Goal: Check status: Check status

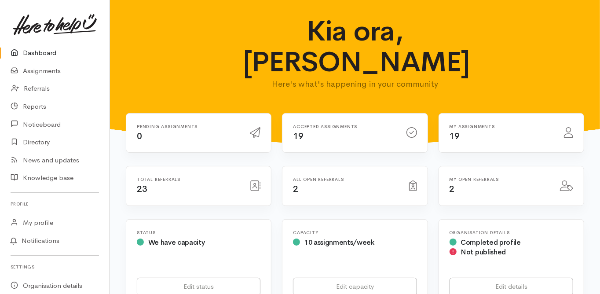
click at [45, 52] on link "Dashboard" at bounding box center [55, 53] width 110 height 18
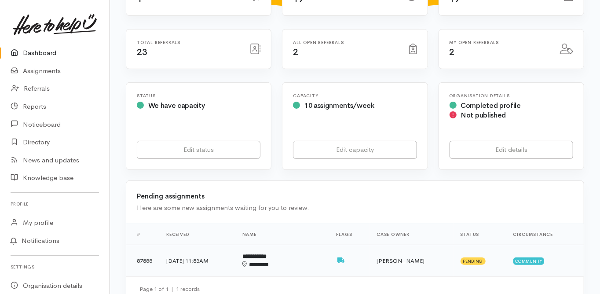
scroll to position [141, 0]
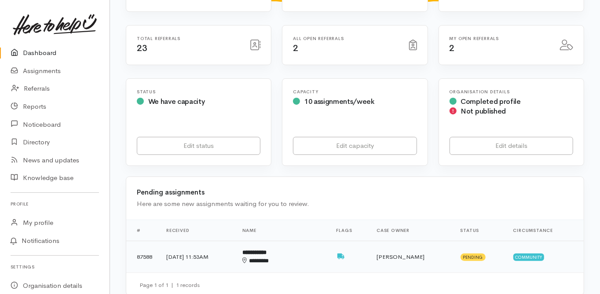
click at [267, 250] on b "**********" at bounding box center [255, 253] width 24 height 6
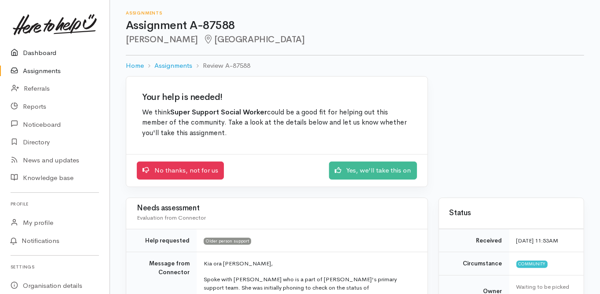
click at [43, 49] on link "Dashboard" at bounding box center [55, 53] width 110 height 18
